Goal: Use online tool/utility: Utilize a website feature to perform a specific function

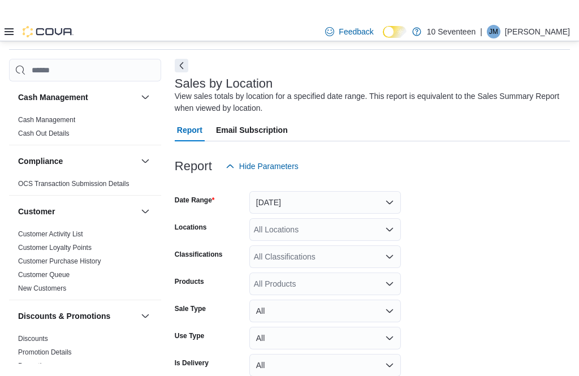
scroll to position [14, 0]
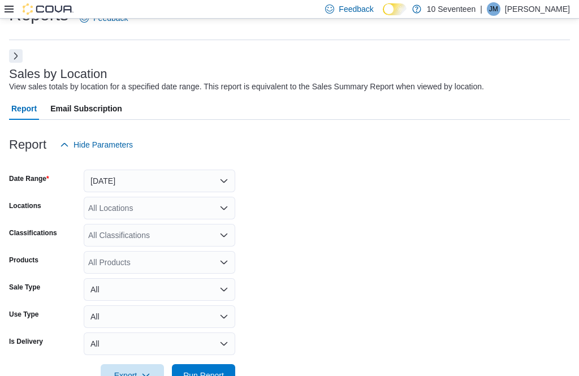
scroll to position [25, 0]
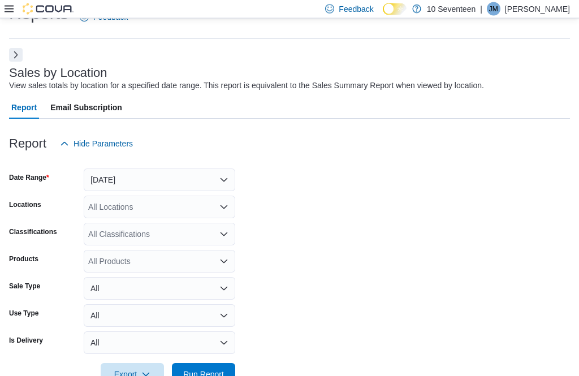
click at [214, 375] on span "Run Report" at bounding box center [203, 374] width 41 height 11
click at [214, 375] on span "Run Report" at bounding box center [203, 373] width 41 height 11
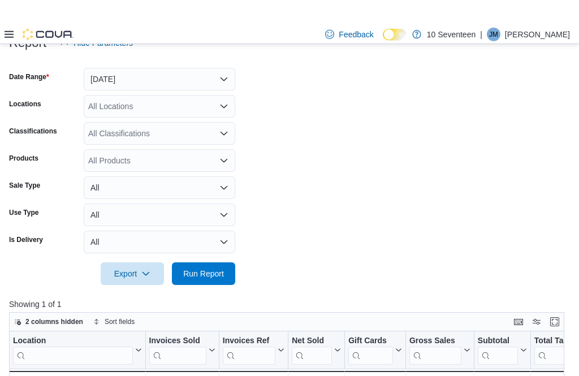
scroll to position [0, 0]
